Goal: Task Accomplishment & Management: Complete application form

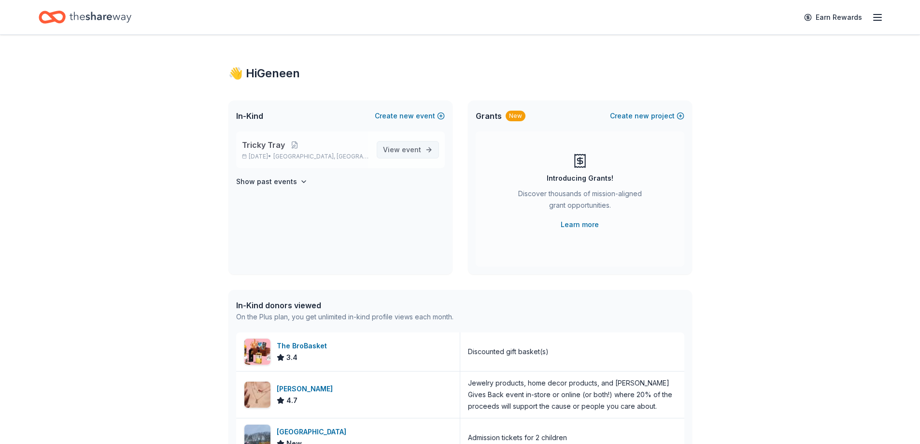
click at [417, 146] on span "event" at bounding box center [411, 149] width 19 height 8
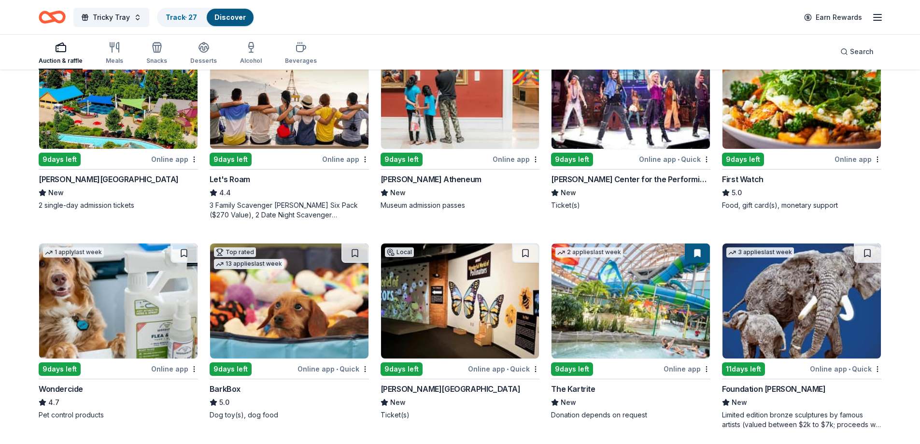
scroll to position [348, 0]
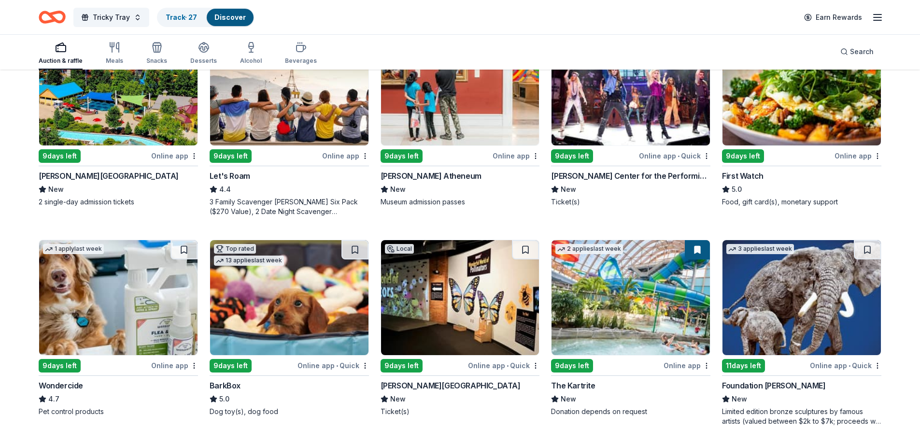
click at [116, 127] on img at bounding box center [118, 87] width 158 height 115
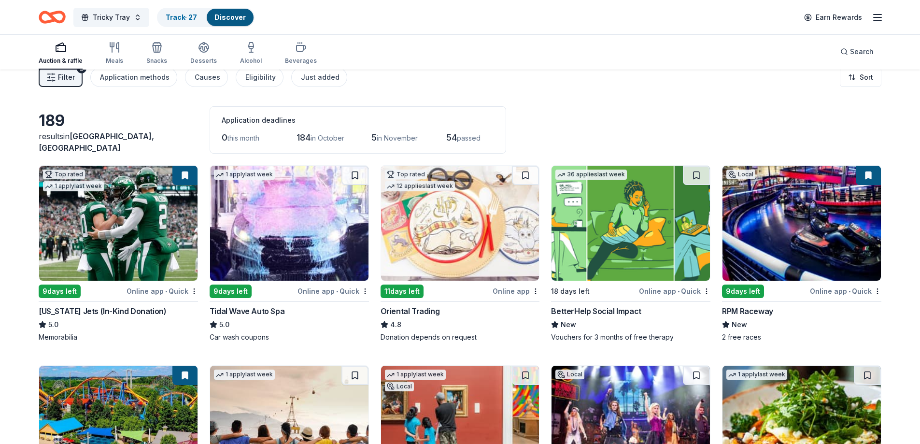
scroll to position [0, 0]
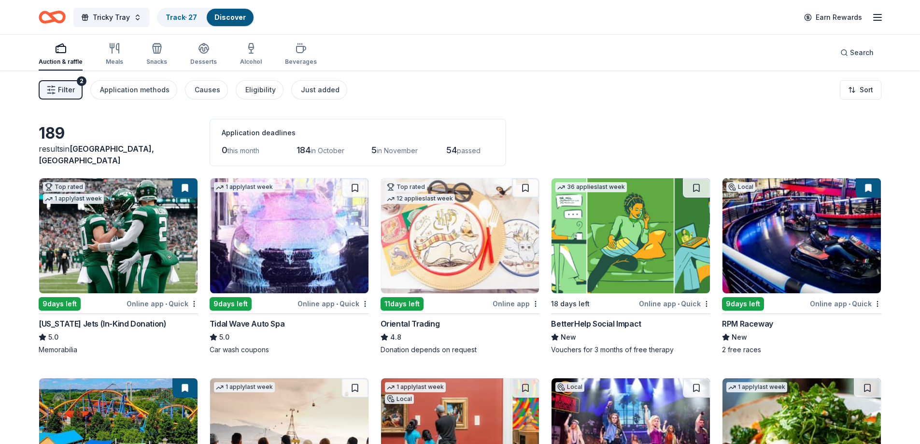
click at [751, 320] on div "RPM Raceway" at bounding box center [747, 324] width 51 height 12
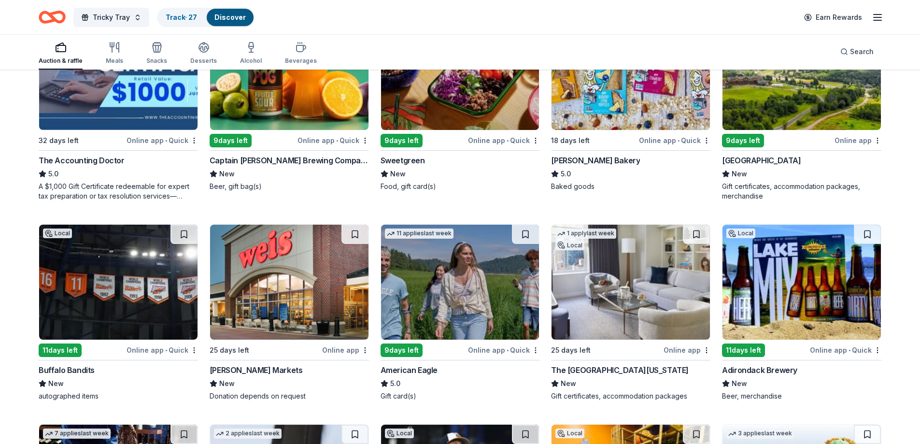
scroll to position [831, 0]
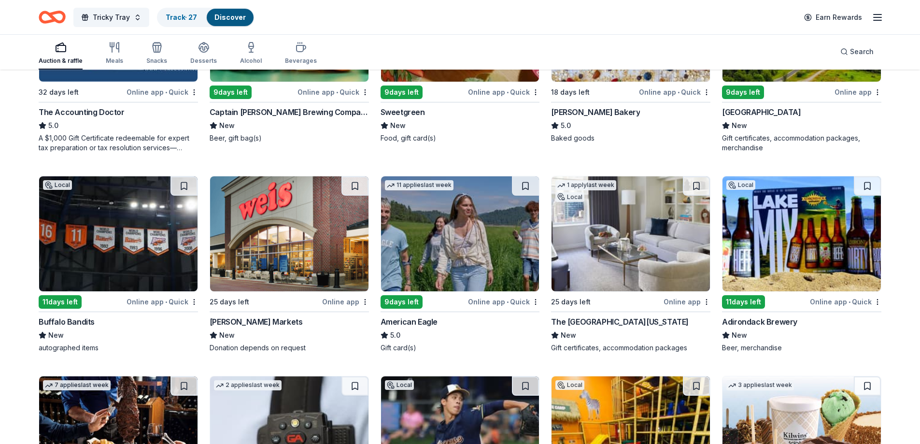
click at [429, 325] on div "American Eagle" at bounding box center [409, 322] width 57 height 12
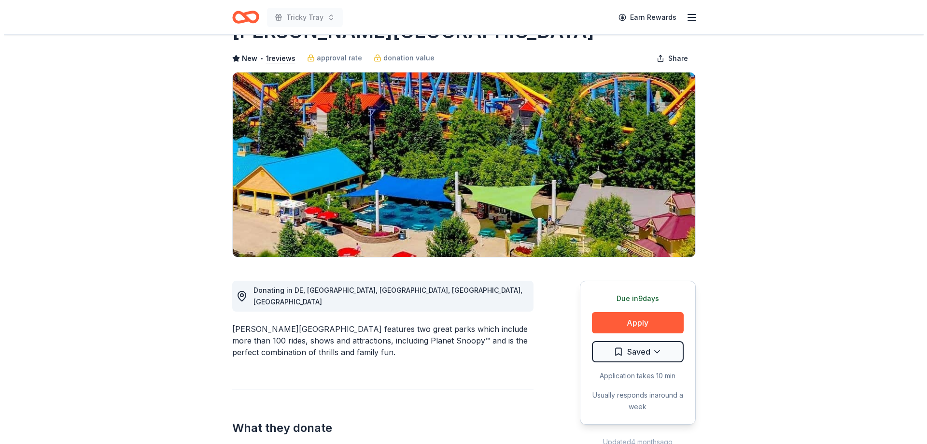
scroll to position [39, 0]
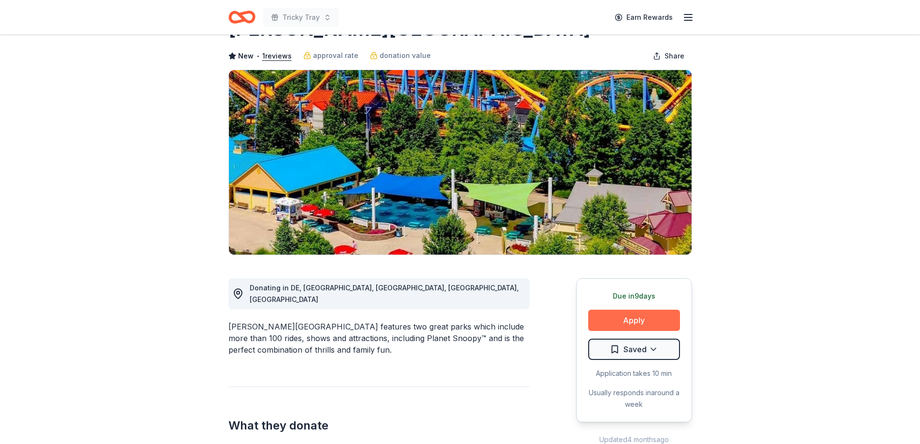
click at [655, 323] on button "Apply" at bounding box center [634, 320] width 92 height 21
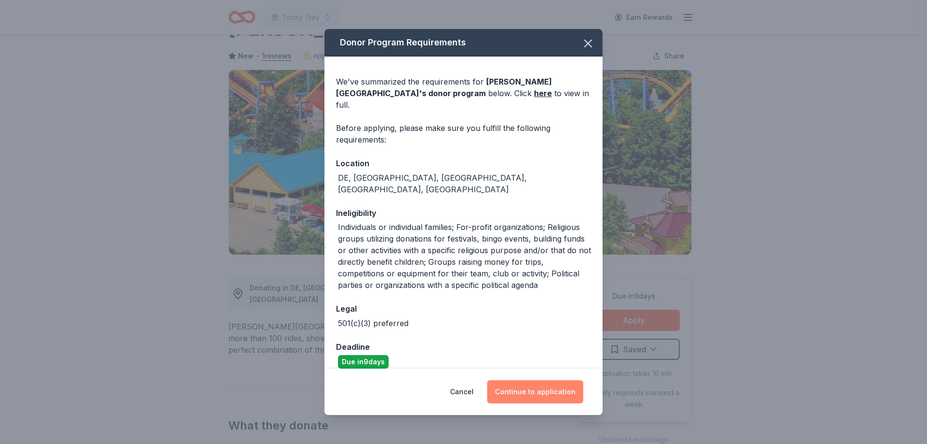
click at [523, 391] on button "Continue to application" at bounding box center [535, 391] width 96 height 23
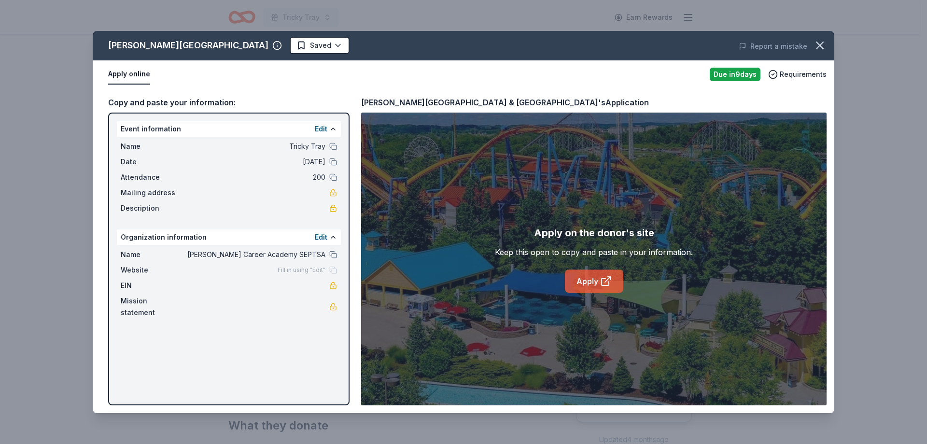
click at [593, 281] on link "Apply" at bounding box center [594, 281] width 58 height 23
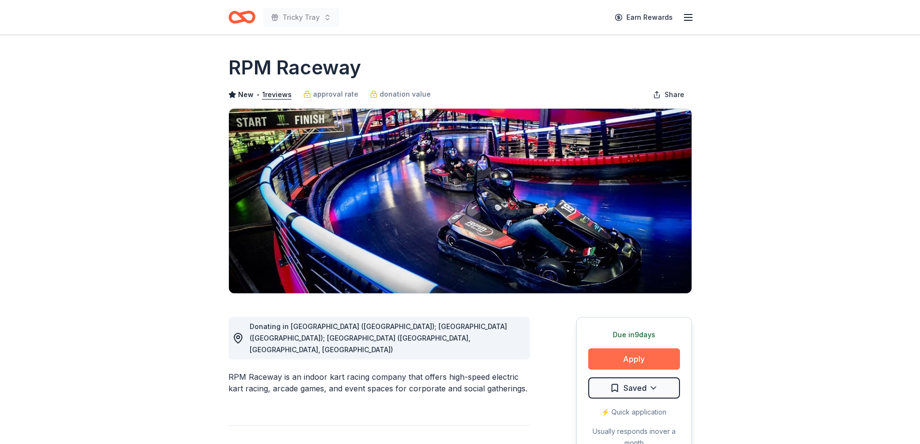
click at [657, 363] on button "Apply" at bounding box center [634, 358] width 92 height 21
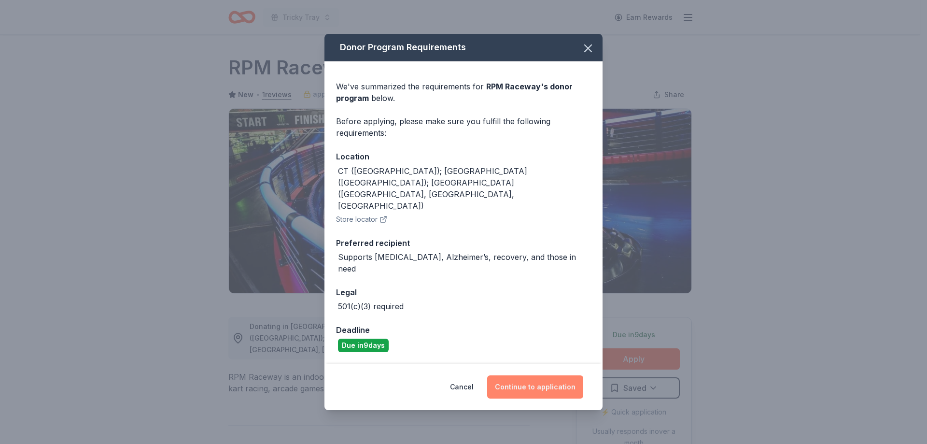
click at [547, 375] on button "Continue to application" at bounding box center [535, 386] width 96 height 23
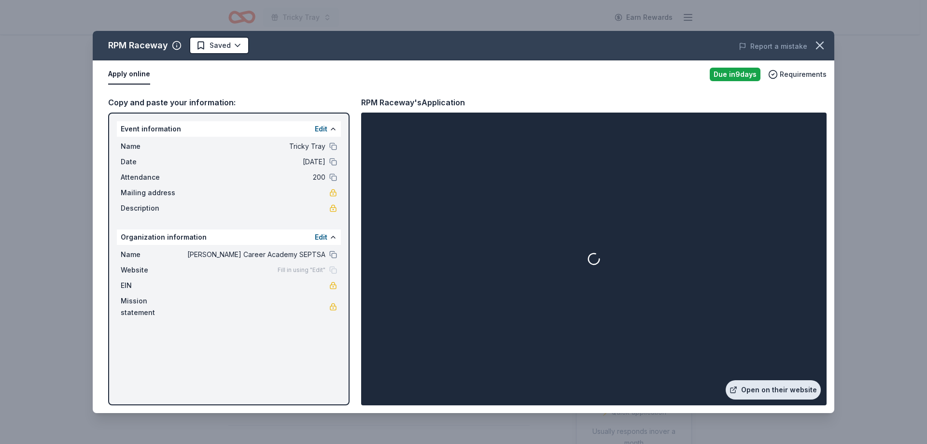
click at [784, 389] on link "Open on their website" at bounding box center [773, 389] width 95 height 19
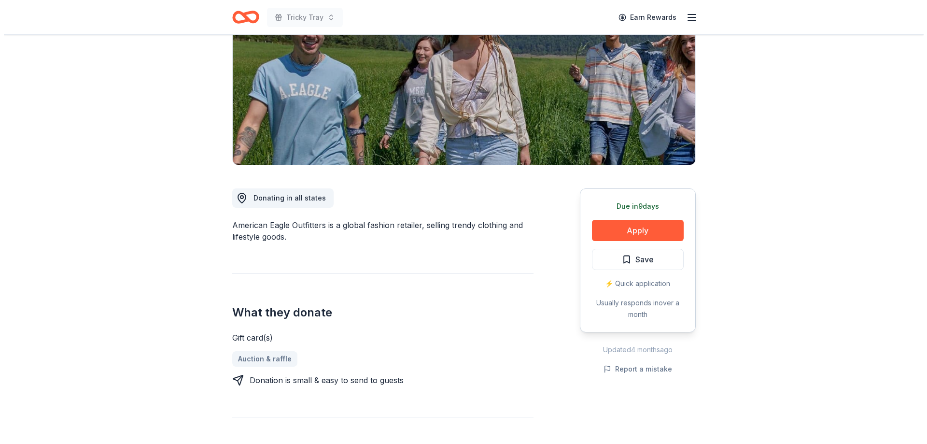
scroll to position [135, 0]
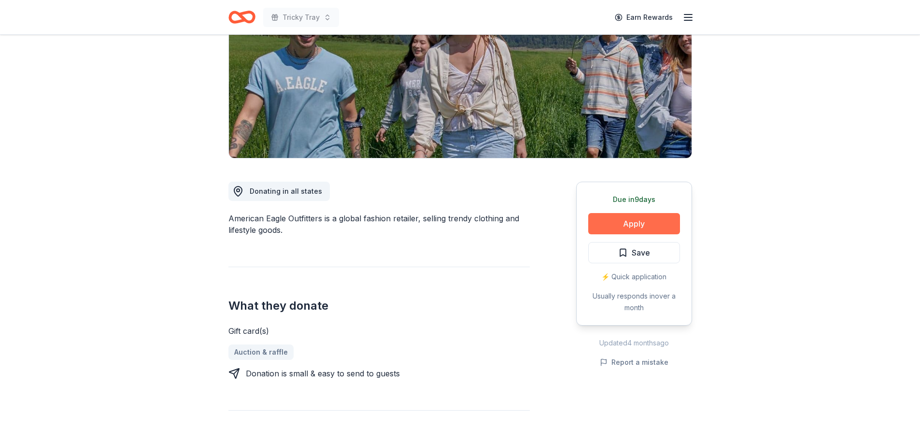
click at [626, 224] on button "Apply" at bounding box center [634, 223] width 92 height 21
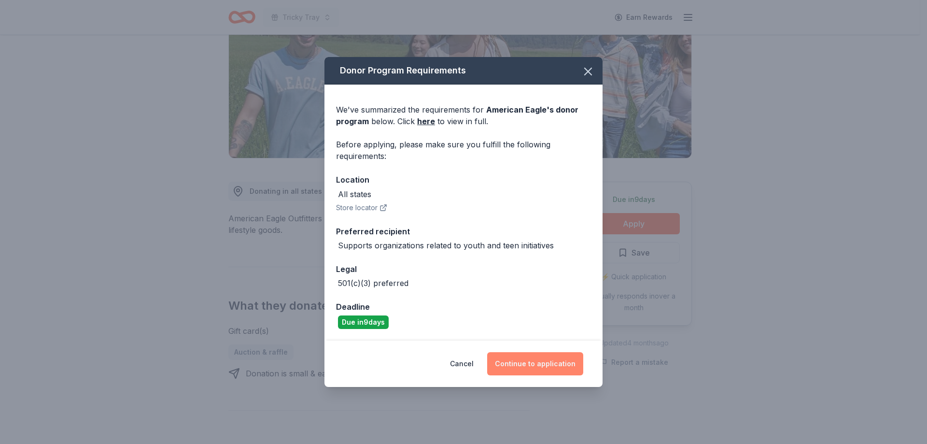
click at [538, 361] on button "Continue to application" at bounding box center [535, 363] width 96 height 23
